Goal: Task Accomplishment & Management: Manage account settings

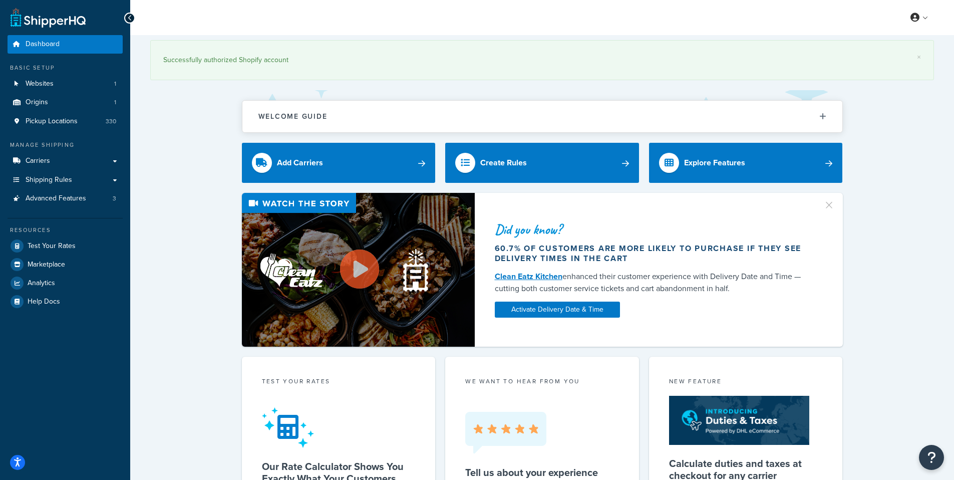
click at [170, 229] on div "Did you know? 60.7% of customers are more likely to purchase if they see delive…" at bounding box center [542, 270] width 784 height 154
click at [61, 179] on span "Shipping Rules" at bounding box center [49, 180] width 47 height 9
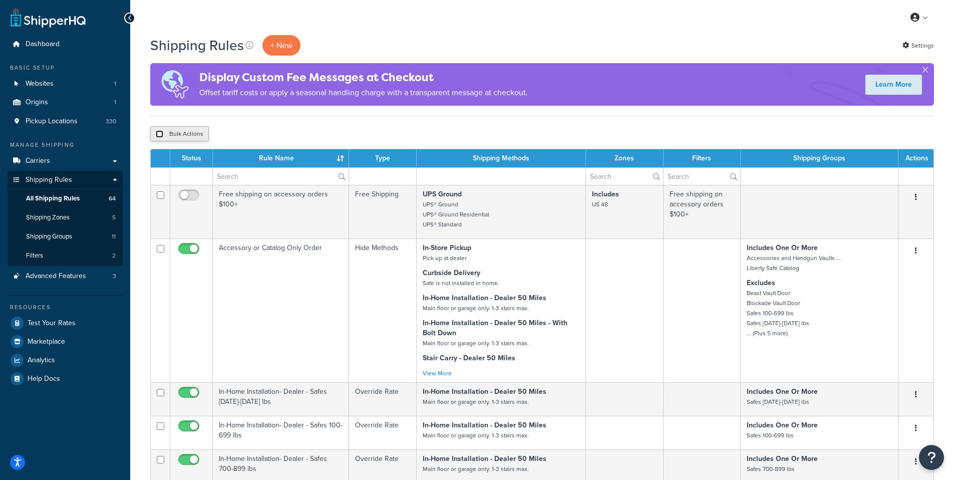
click at [157, 134] on input "checkbox" at bounding box center [160, 134] width 8 height 8
checkbox input "true"
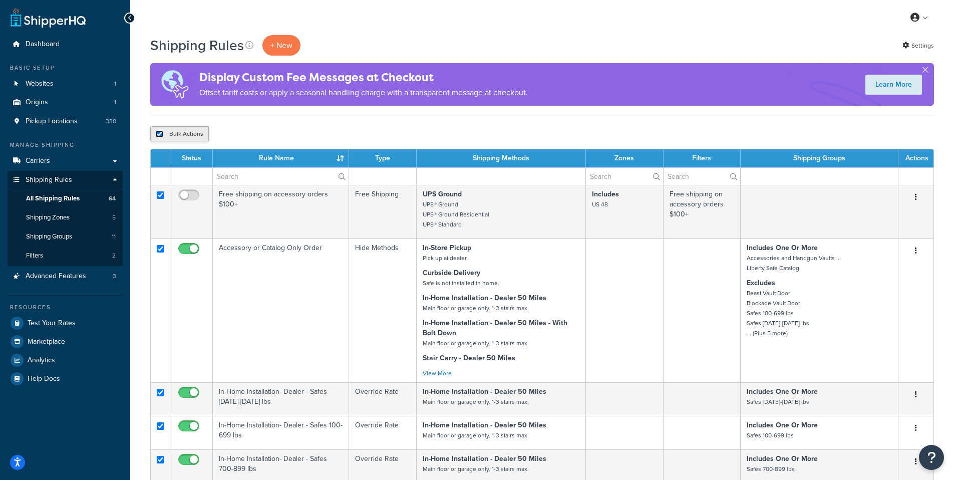
checkbox input "true"
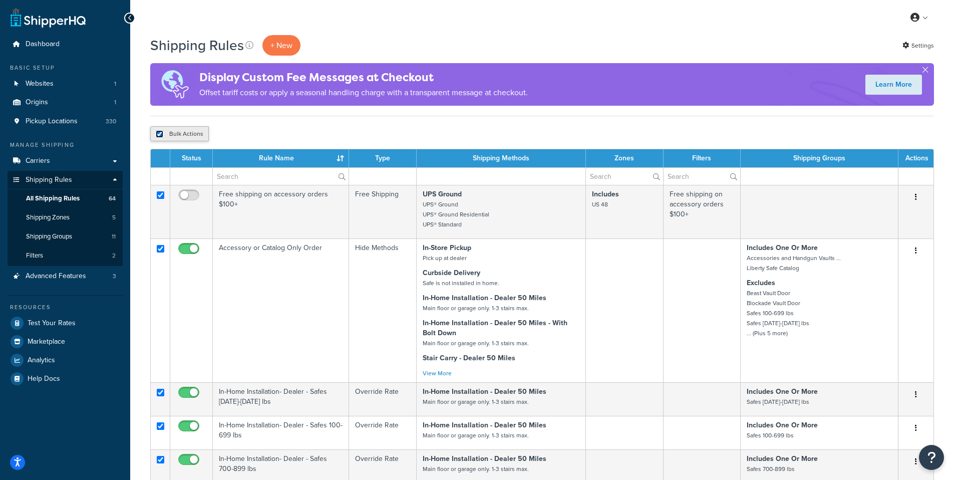
checkbox input "true"
click at [157, 134] on input "checkbox" at bounding box center [160, 134] width 8 height 8
checkbox input "false"
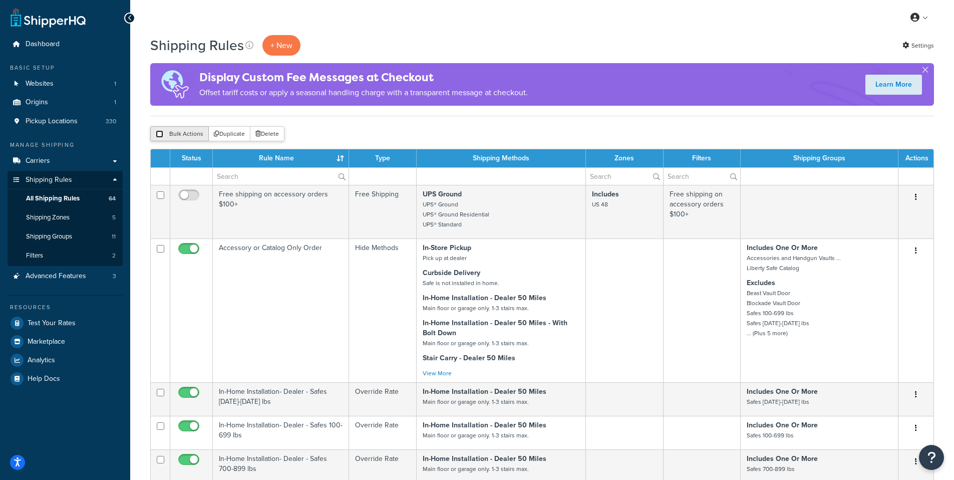
checkbox input "false"
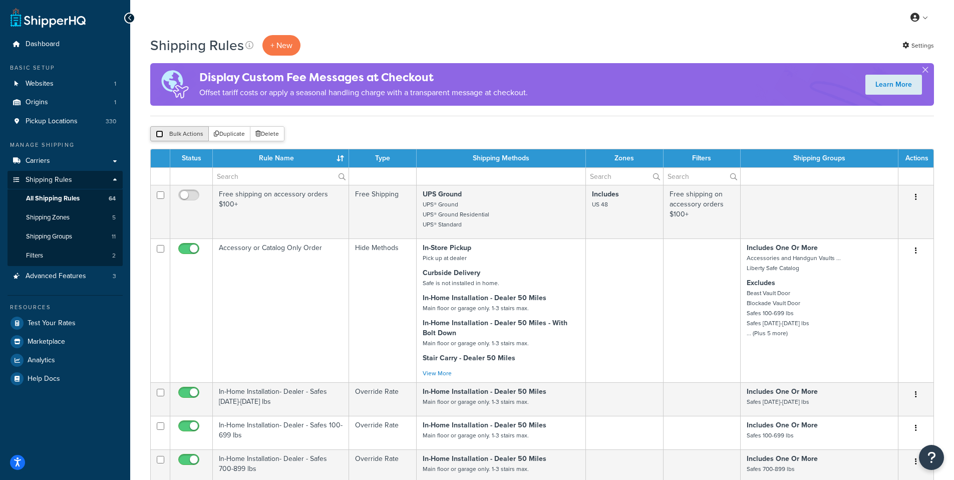
checkbox input "false"
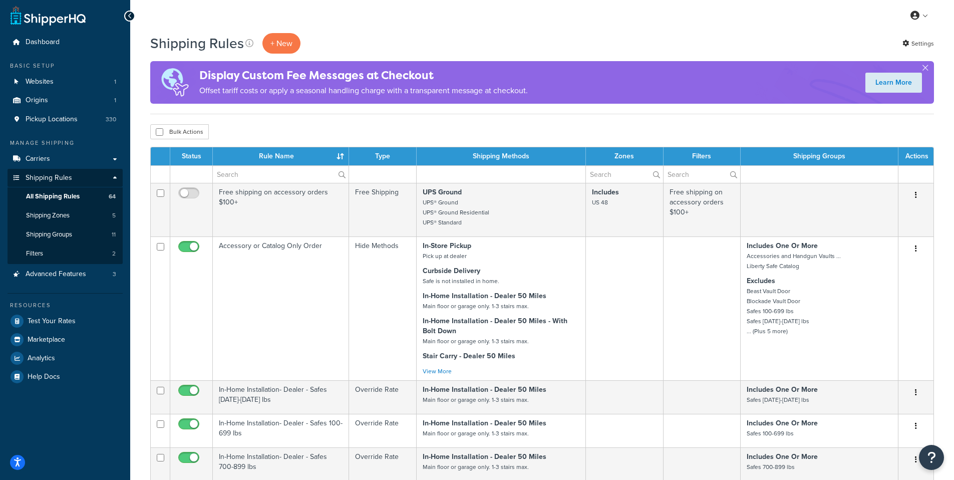
click at [342, 157] on th "Rule Name" at bounding box center [281, 156] width 136 height 18
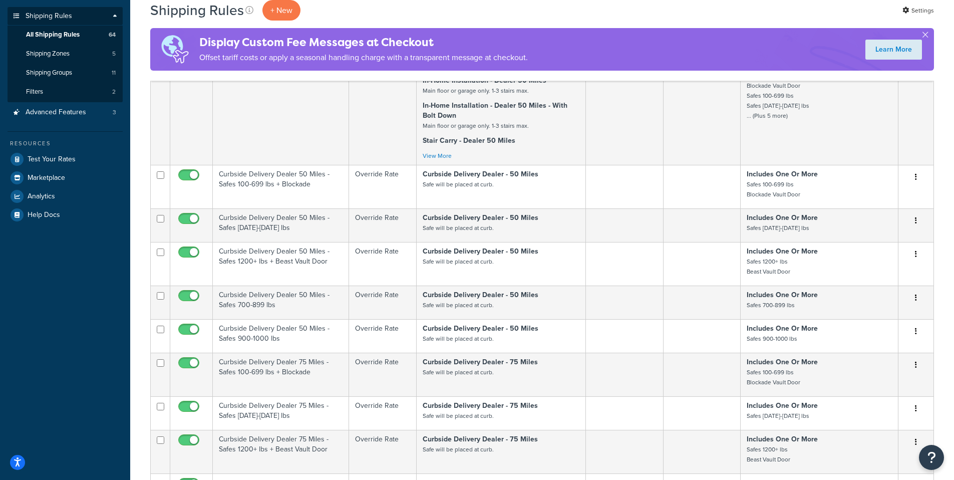
scroll to position [163, 0]
click at [926, 36] on button "button" at bounding box center [925, 37] width 3 height 3
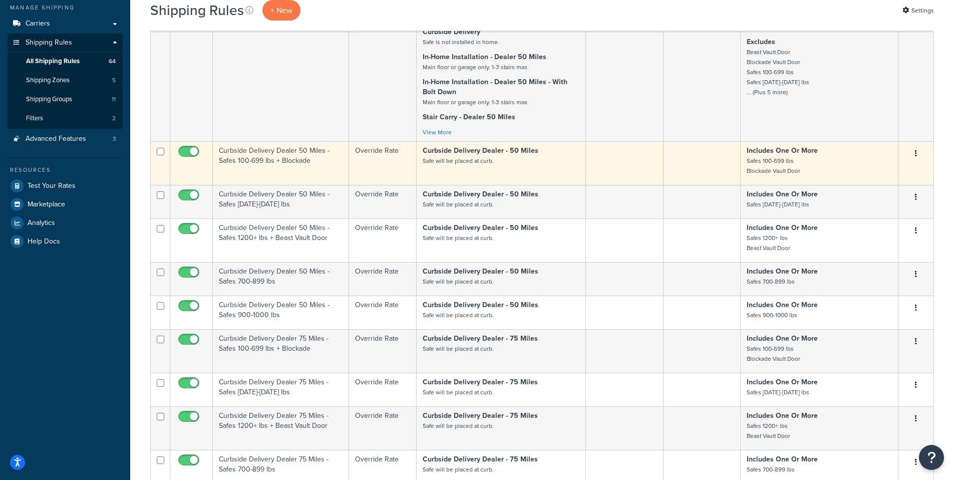
scroll to position [93, 0]
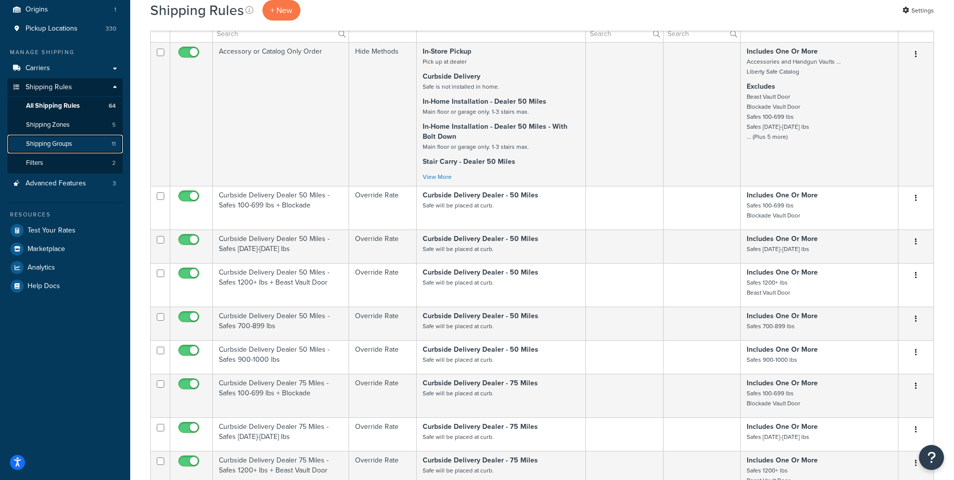
click at [63, 143] on span "Shipping Groups" at bounding box center [49, 144] width 46 height 9
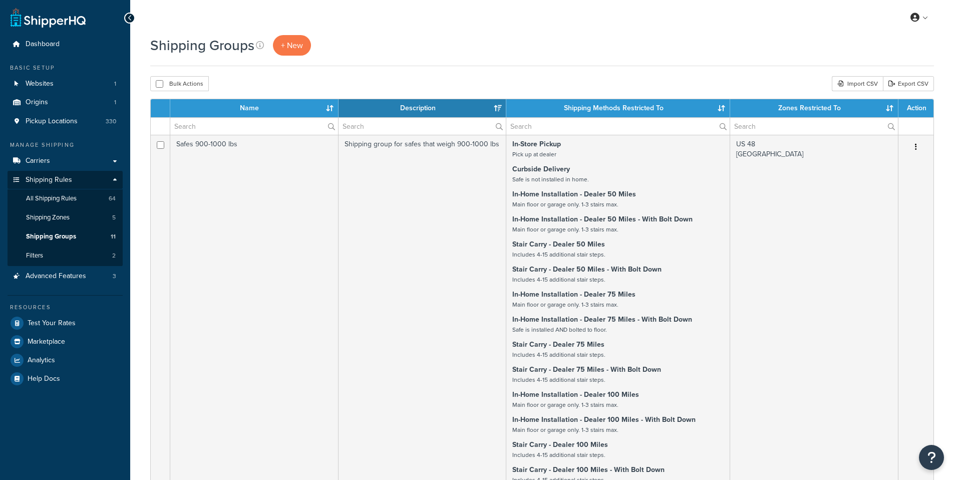
select select "15"
click at [49, 222] on link "Shipping Zones 5" at bounding box center [65, 217] width 115 height 19
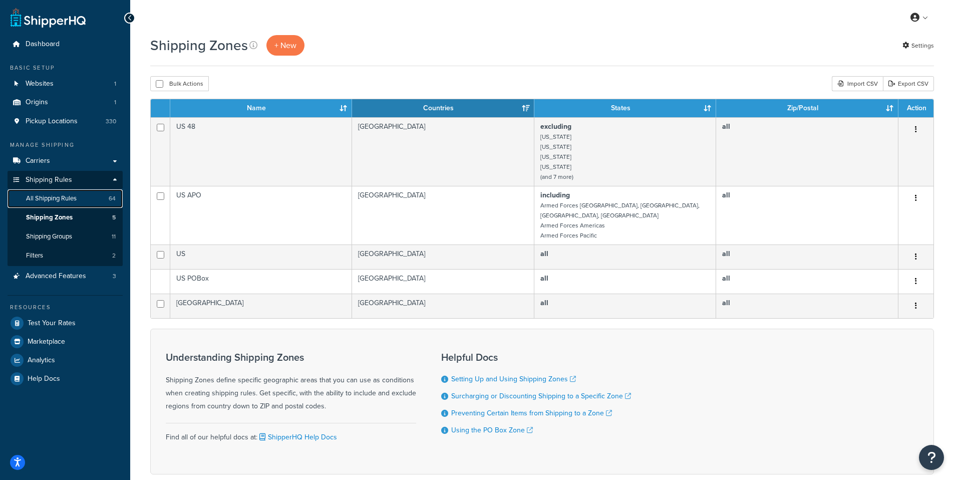
click at [48, 201] on span "All Shipping Rules" at bounding box center [51, 198] width 51 height 9
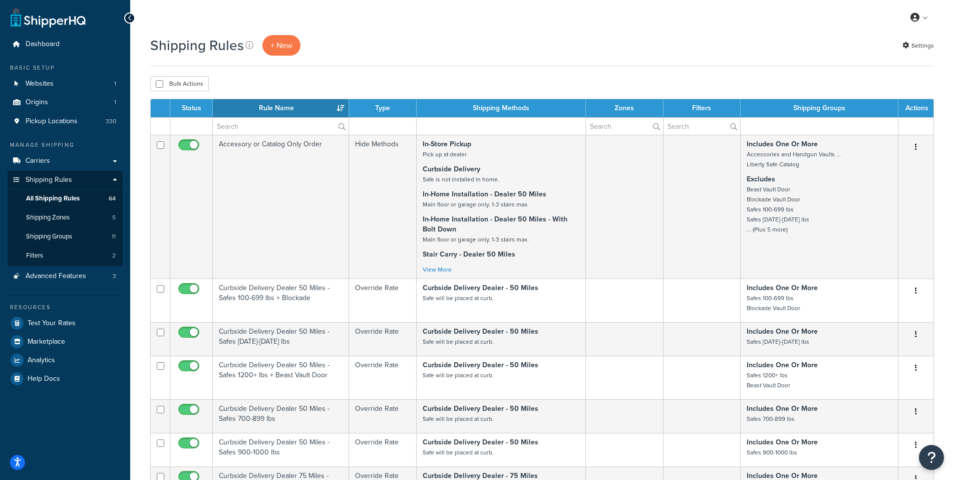
click at [553, 125] on td at bounding box center [501, 126] width 169 height 18
click at [269, 126] on input "text" at bounding box center [281, 126] width 136 height 17
type input "C"
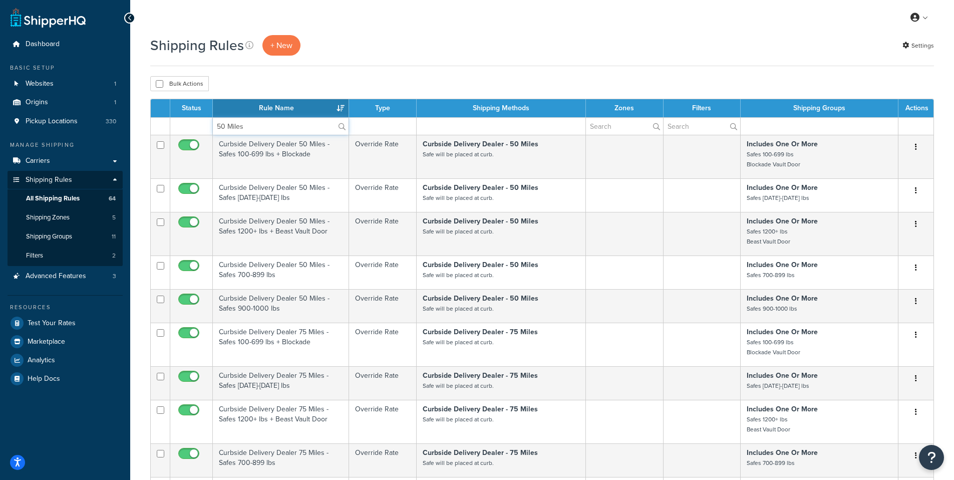
type input "50 Miles"
click at [421, 71] on div "Shipping Rules + New Settings Bulk Actions Duplicate Delete Contact Us Send Us …" at bounding box center [542, 402] width 824 height 735
click at [45, 38] on link "Dashboard" at bounding box center [65, 44] width 115 height 19
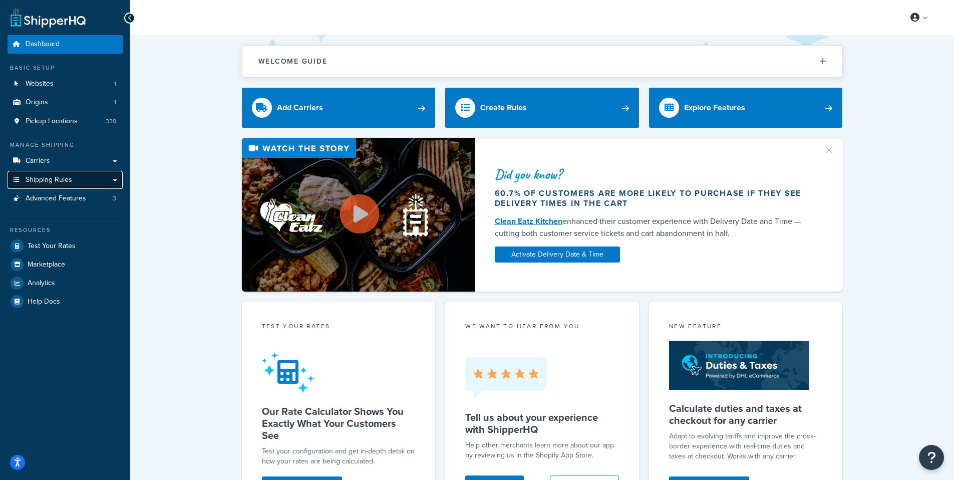
click at [52, 177] on span "Shipping Rules" at bounding box center [49, 180] width 47 height 9
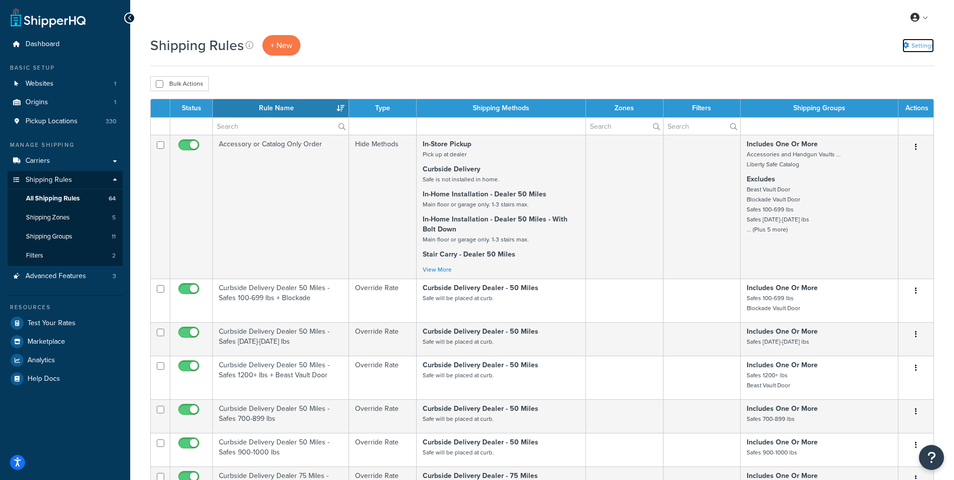
click at [909, 47] on link "Settings" at bounding box center [919, 46] width 32 height 14
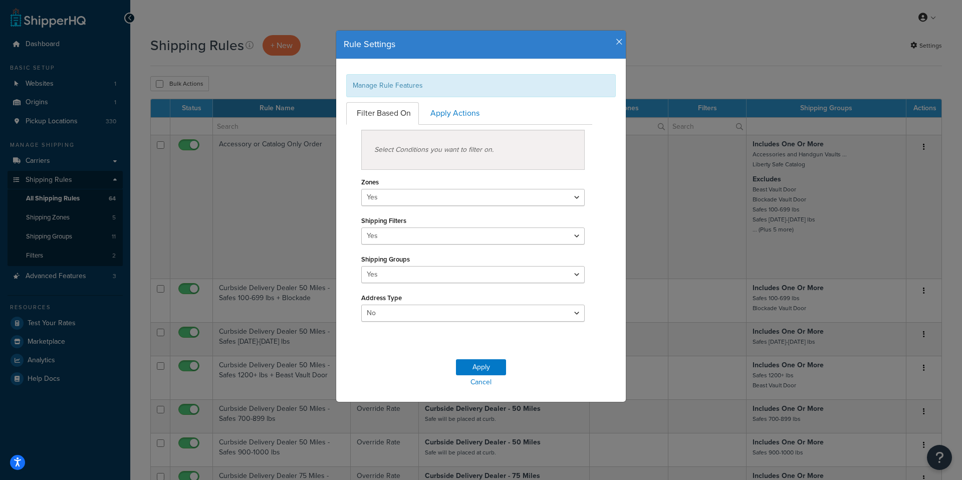
click at [616, 41] on icon "button" at bounding box center [619, 42] width 7 height 9
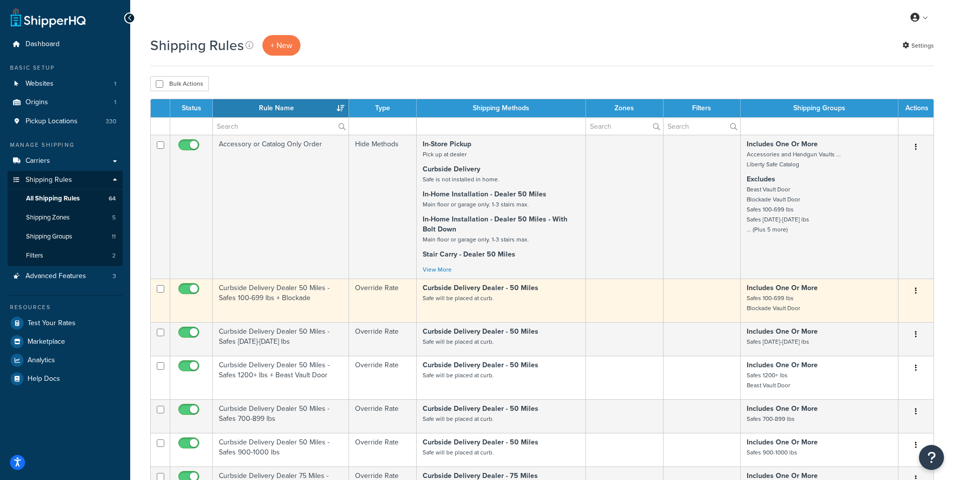
click at [159, 291] on input "checkbox" at bounding box center [161, 289] width 8 height 8
checkbox input "false"
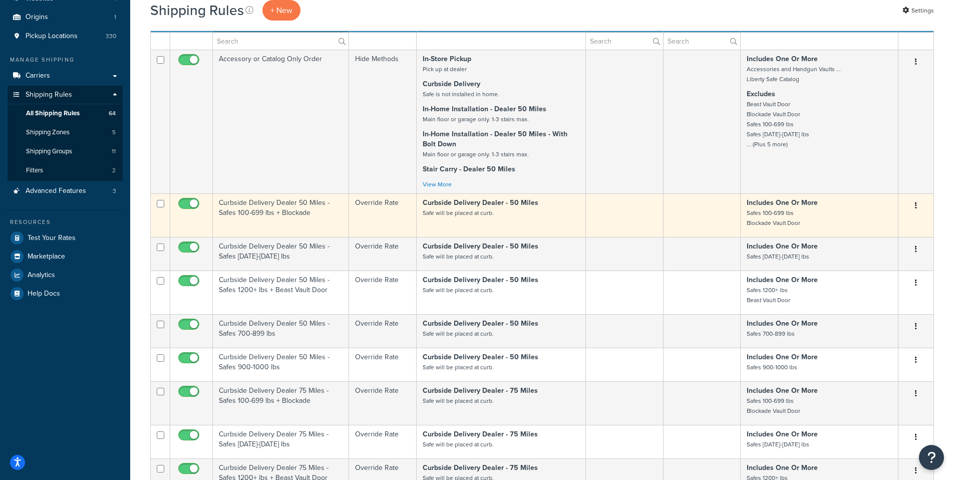
scroll to position [277, 0]
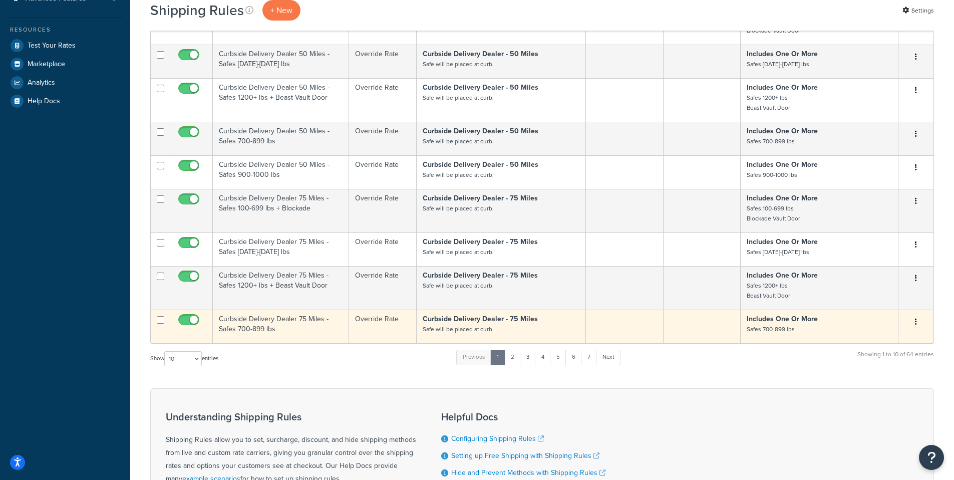
click at [249, 327] on td "Curbside Delivery Dealer 75 Miles - Safes 700-899 lbs" at bounding box center [281, 327] width 136 height 34
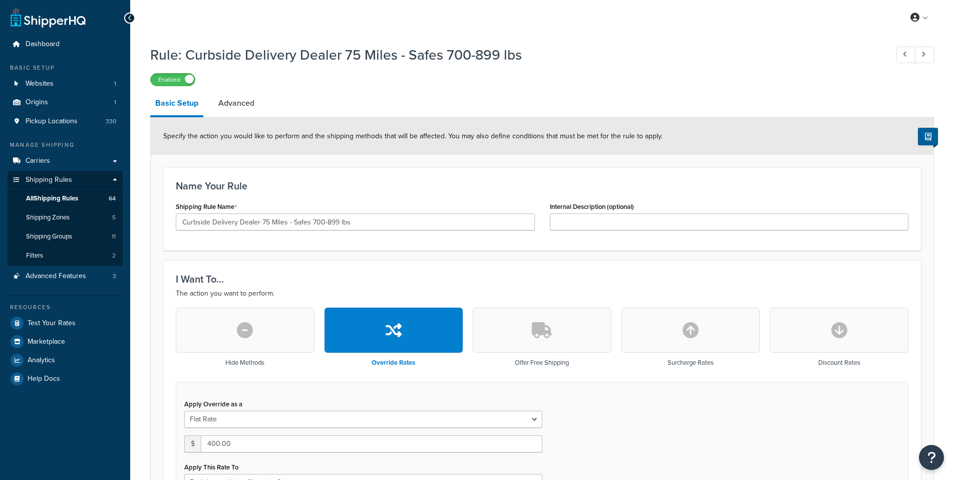
select select "ITEM"
click at [57, 239] on span "Shipping Groups" at bounding box center [49, 236] width 46 height 9
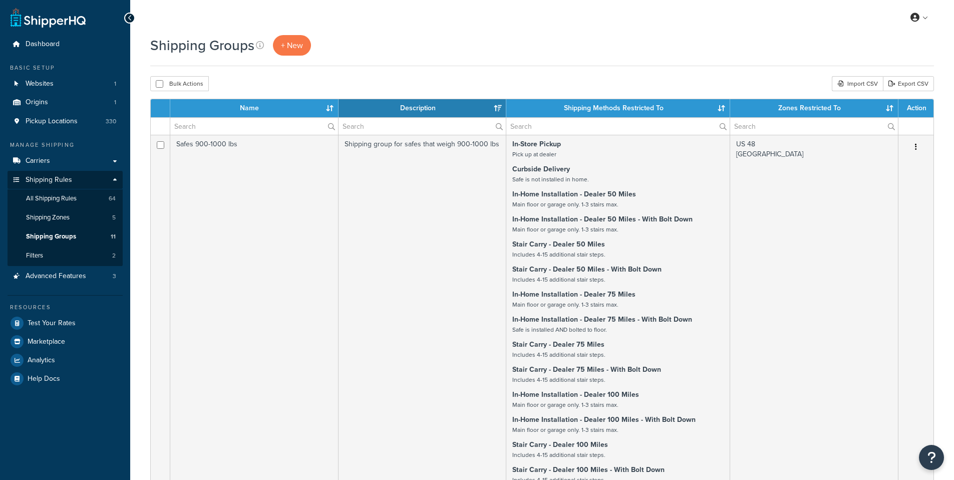
select select "15"
click at [60, 219] on span "Shipping Zones" at bounding box center [48, 217] width 44 height 9
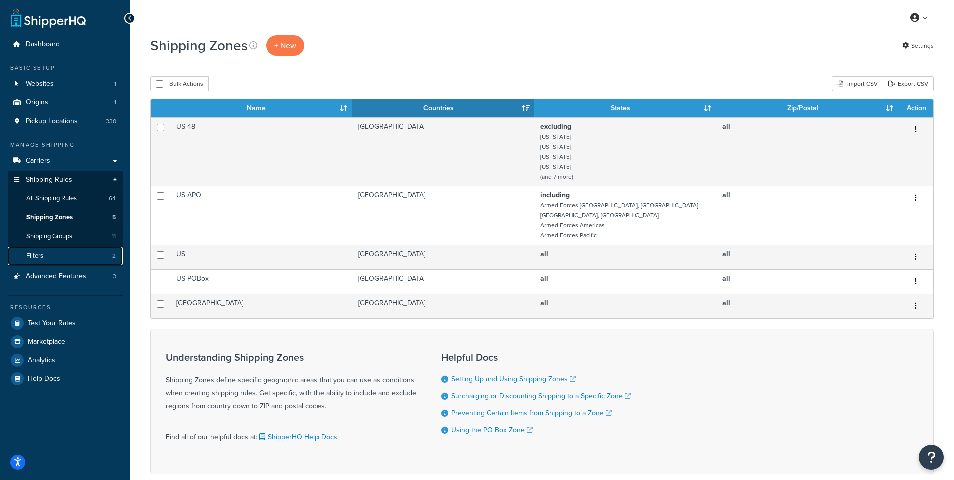
click at [43, 251] on span "Filters" at bounding box center [34, 255] width 17 height 9
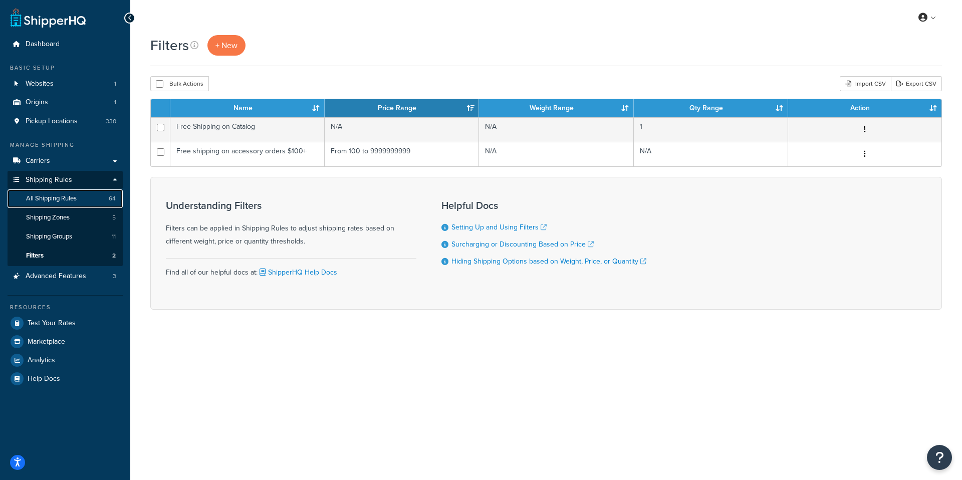
click at [61, 195] on span "All Shipping Rules" at bounding box center [51, 198] width 51 height 9
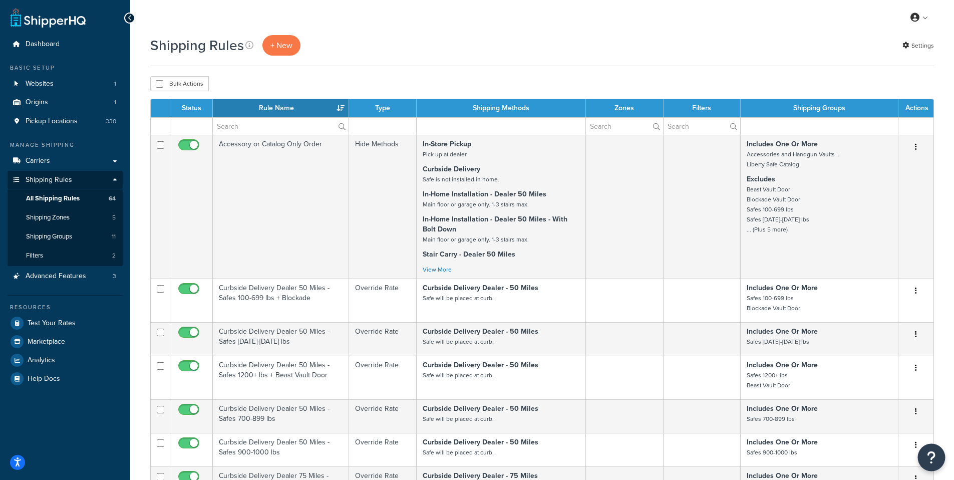
click at [940, 459] on button "Open Resource Center" at bounding box center [932, 458] width 28 height 28
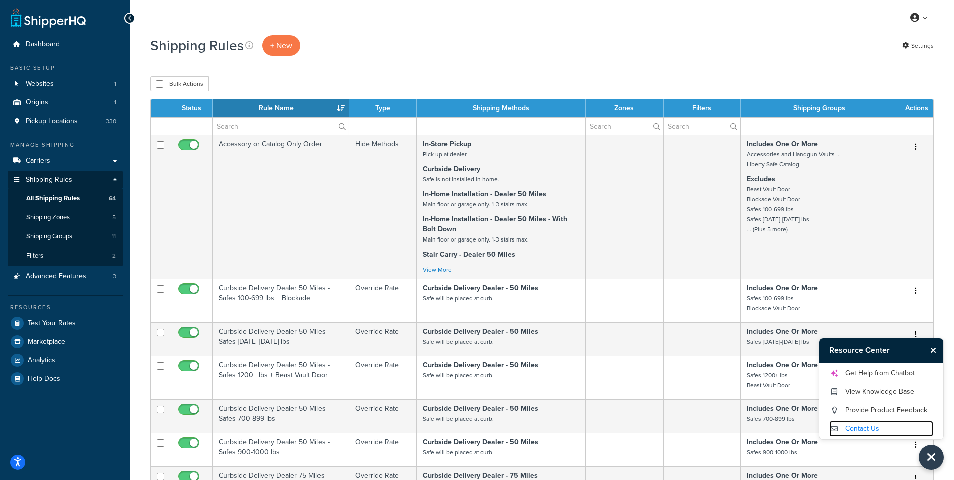
click at [865, 430] on link "Contact Us" at bounding box center [881, 429] width 104 height 16
click at [937, 348] on button "Close Resource Center" at bounding box center [935, 350] width 18 height 12
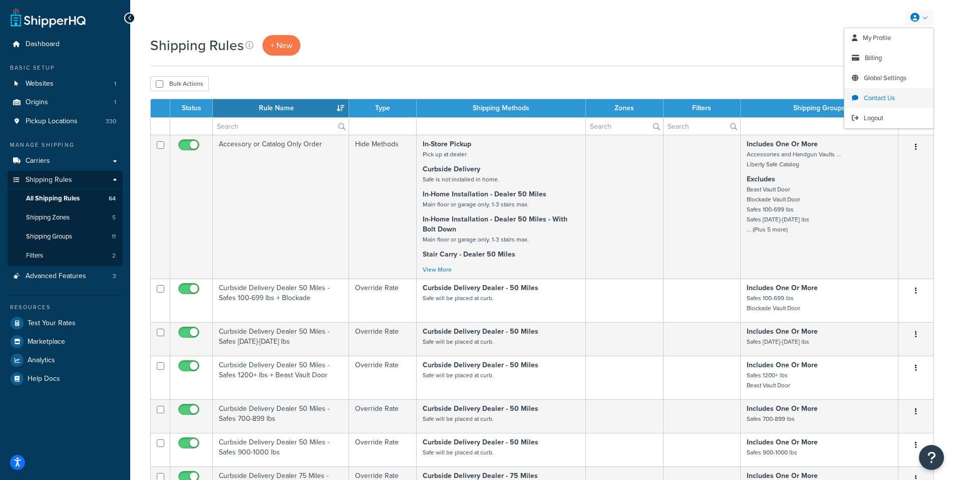
click at [876, 99] on span "Contact Us" at bounding box center [879, 98] width 31 height 10
click at [908, 48] on icon at bounding box center [906, 45] width 7 height 7
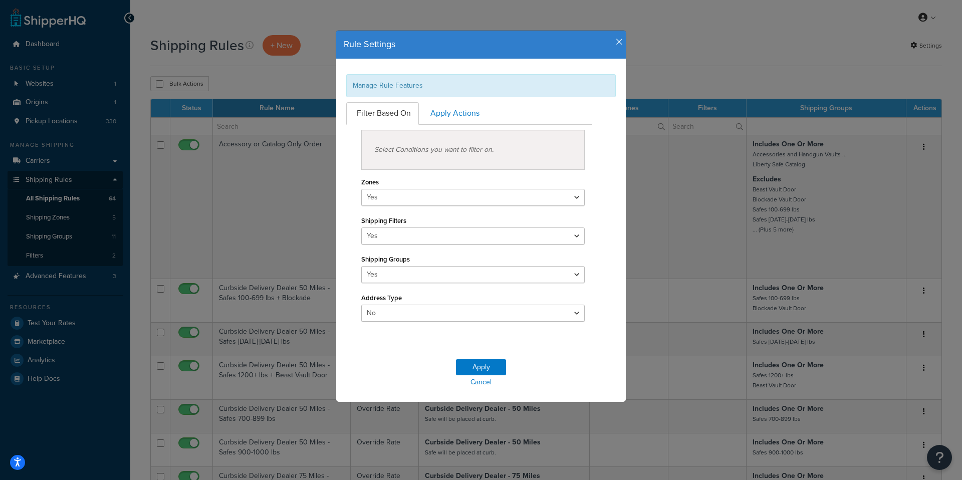
click at [616, 41] on icon "button" at bounding box center [619, 42] width 7 height 9
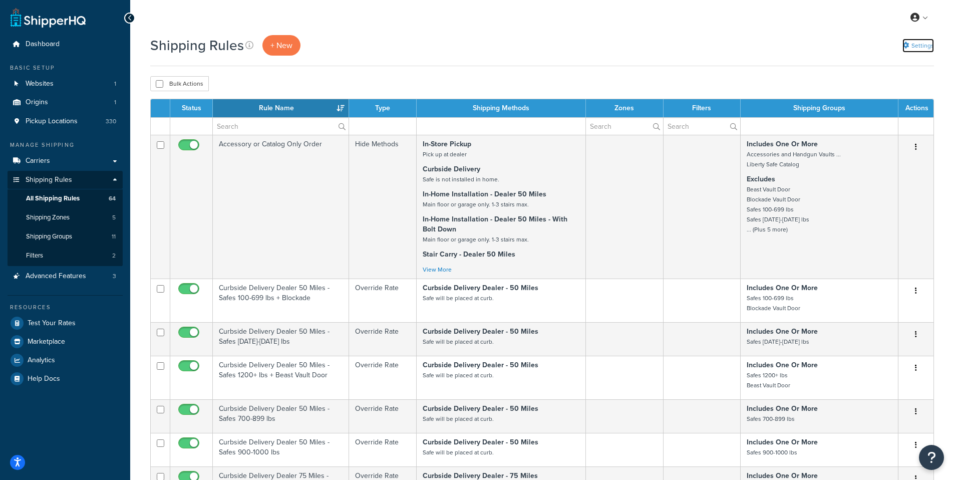
click at [919, 44] on link "Settings" at bounding box center [919, 46] width 32 height 14
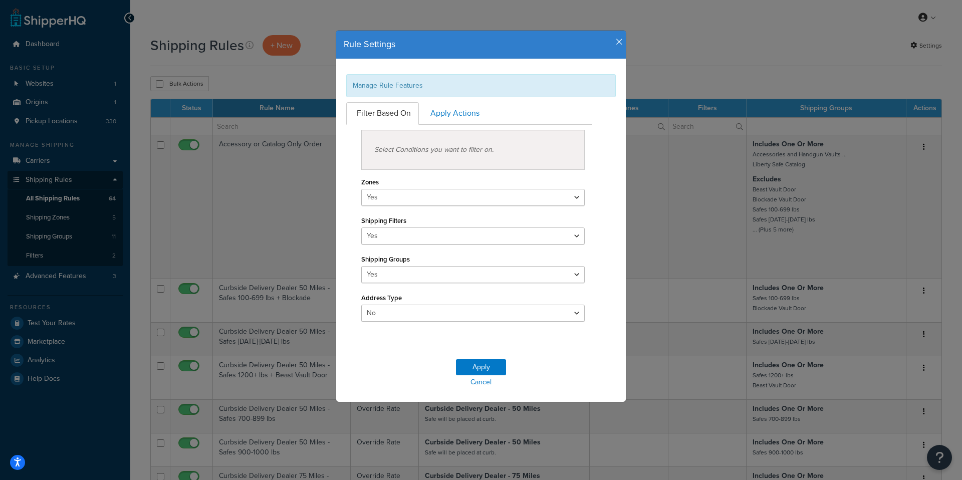
click at [616, 41] on icon "button" at bounding box center [619, 42] width 7 height 9
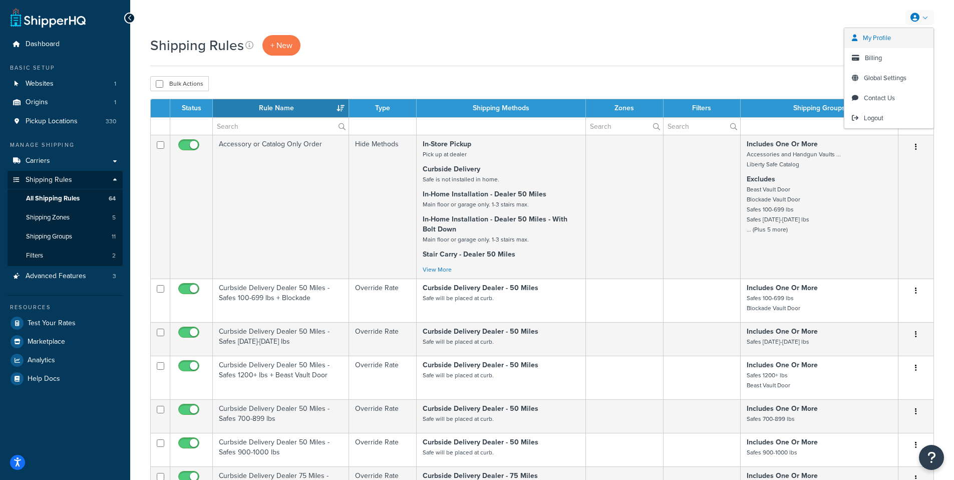
click at [889, 38] on span "My Profile" at bounding box center [877, 38] width 28 height 10
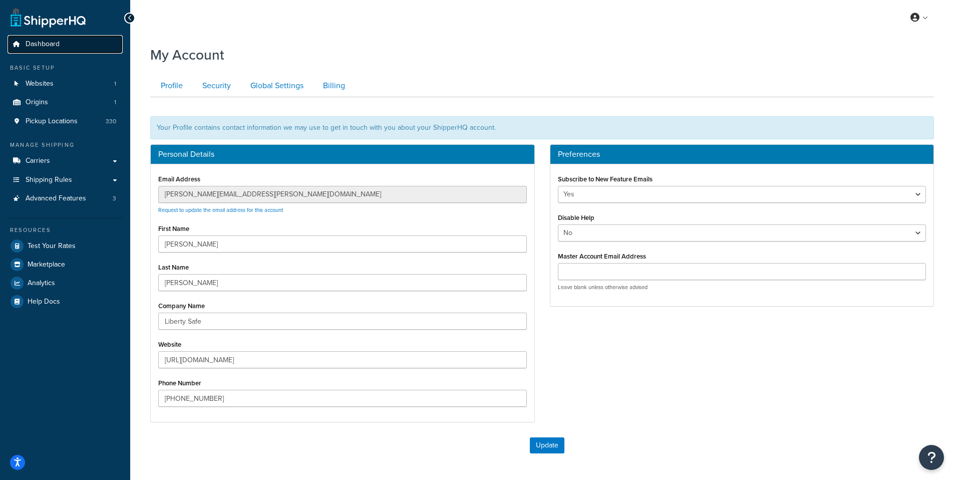
click at [56, 49] on span "Dashboard" at bounding box center [43, 44] width 34 height 9
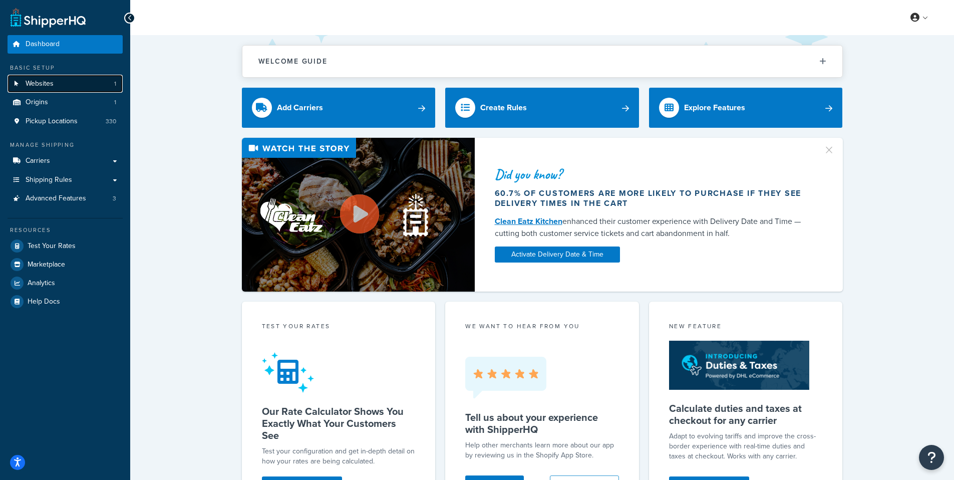
click at [49, 84] on span "Websites" at bounding box center [40, 84] width 28 height 9
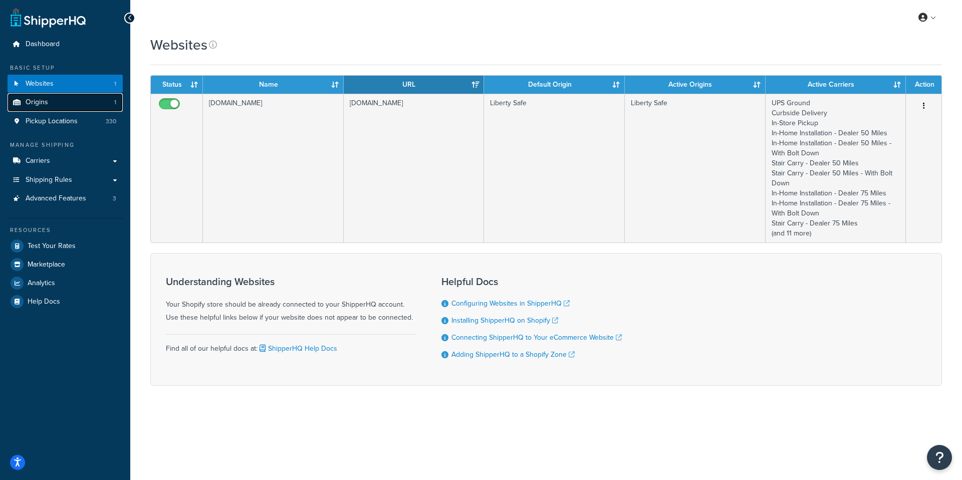
click at [31, 102] on span "Origins" at bounding box center [37, 102] width 23 height 9
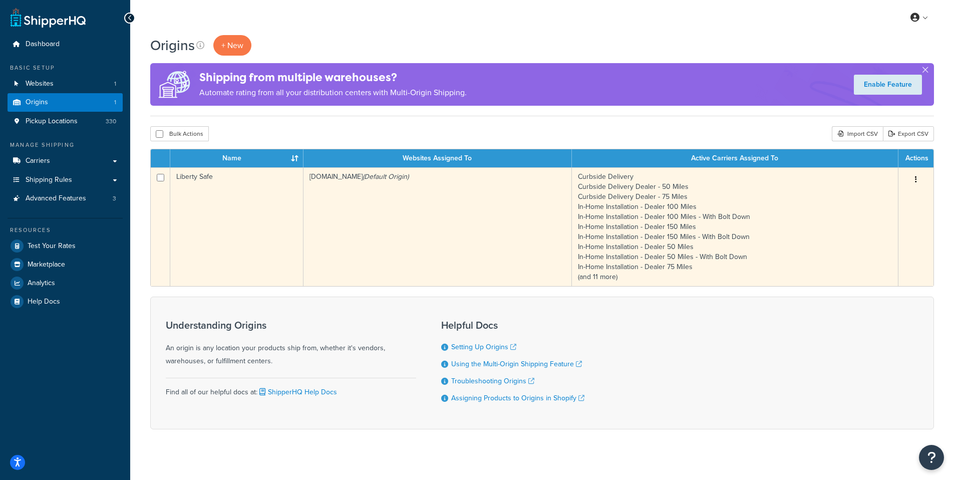
click at [917, 181] on button "button" at bounding box center [916, 180] width 14 height 16
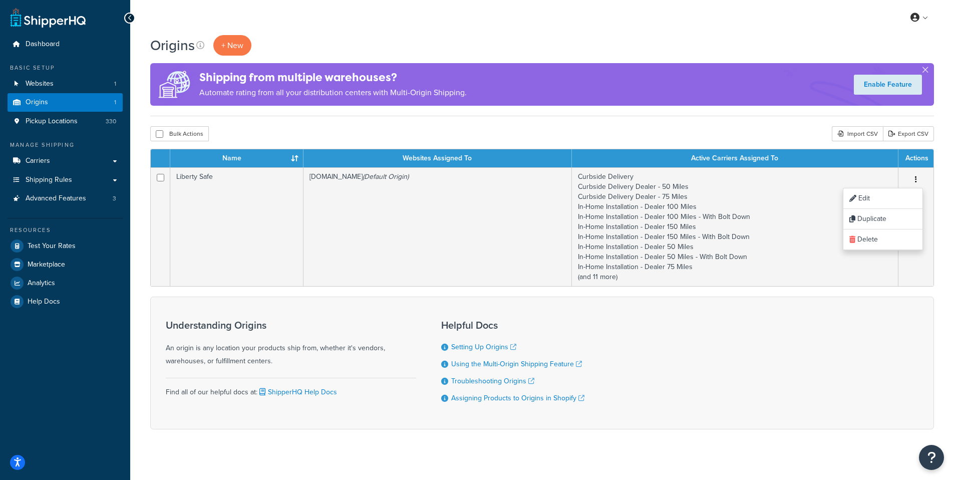
click at [653, 131] on div "Bulk Actions Duplicate [GEOGRAPHIC_DATA] Import CSV Export CSV" at bounding box center [542, 133] width 784 height 15
click at [46, 282] on span "Analytics" at bounding box center [42, 283] width 28 height 9
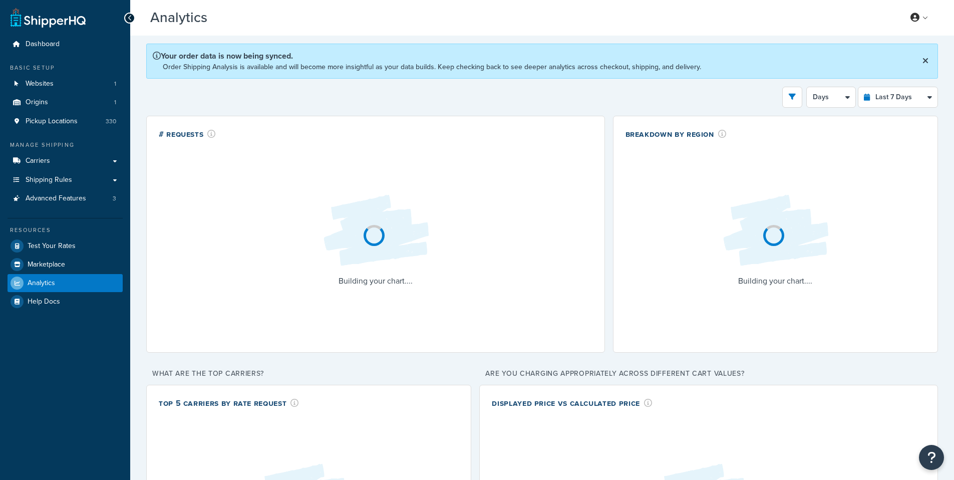
select select "last_7_days"
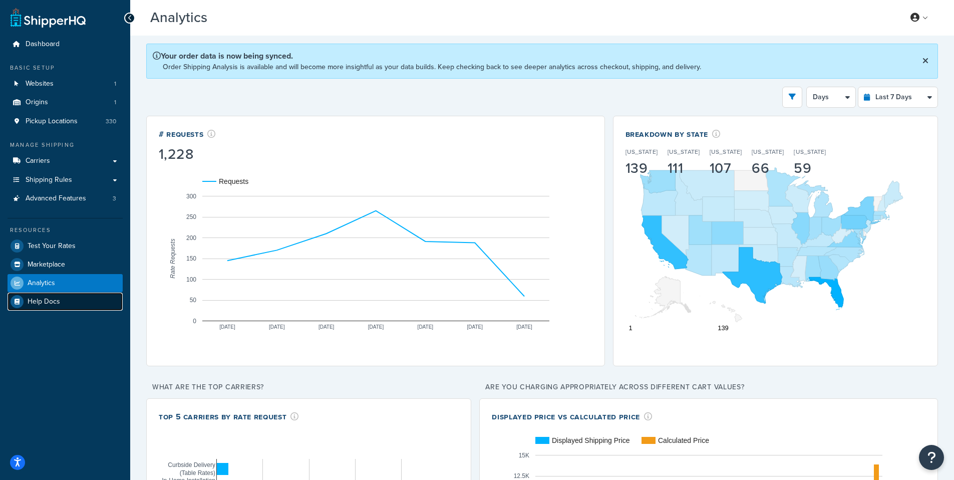
click at [42, 304] on span "Help Docs" at bounding box center [44, 302] width 33 height 9
